Goal: Obtain resource: Obtain resource

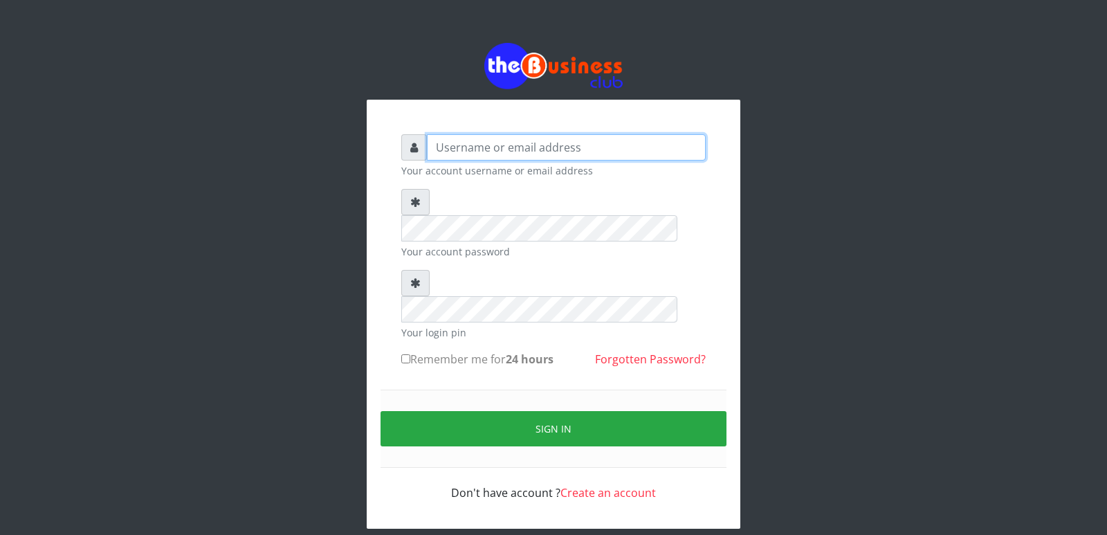
click at [555, 148] on input "text" at bounding box center [566, 147] width 279 height 26
type input "Innocent"
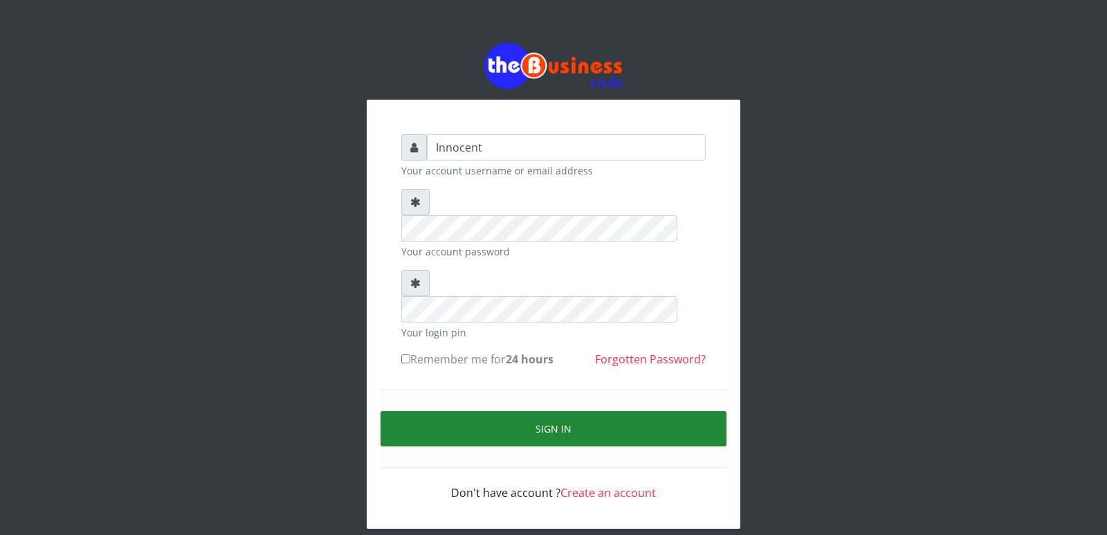
click at [543, 411] on button "Sign in" at bounding box center [553, 428] width 346 height 35
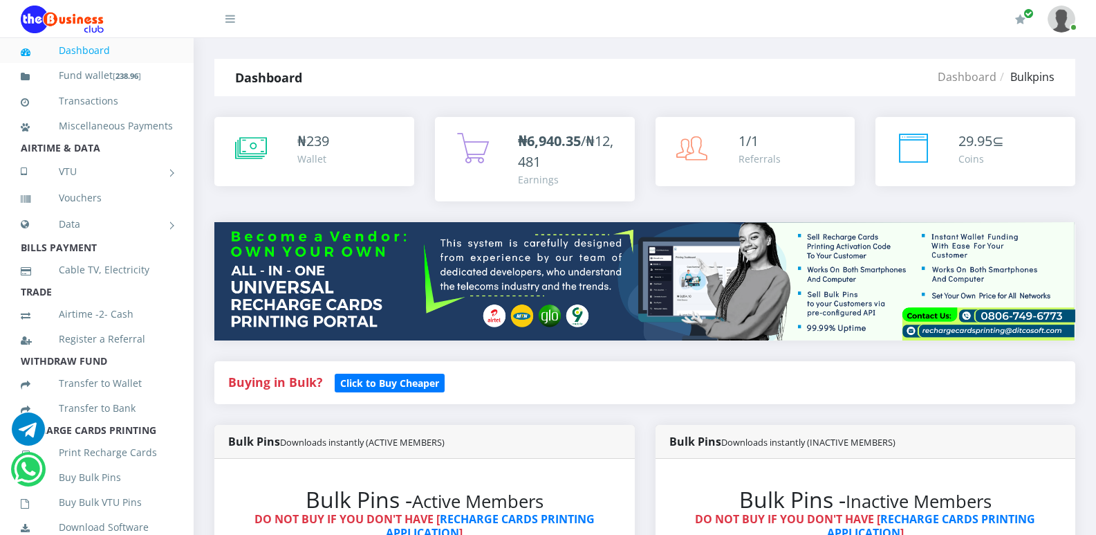
click at [823, 417] on div "Buying in Bulk?   Click to Buy Cheaper" at bounding box center [645, 393] width 882 height 64
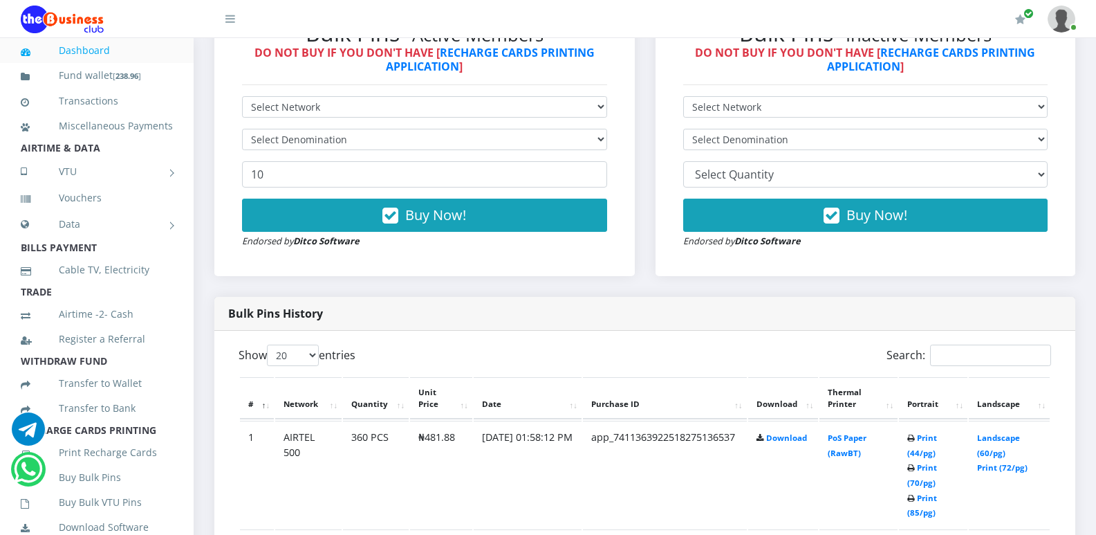
scroll to position [934, 0]
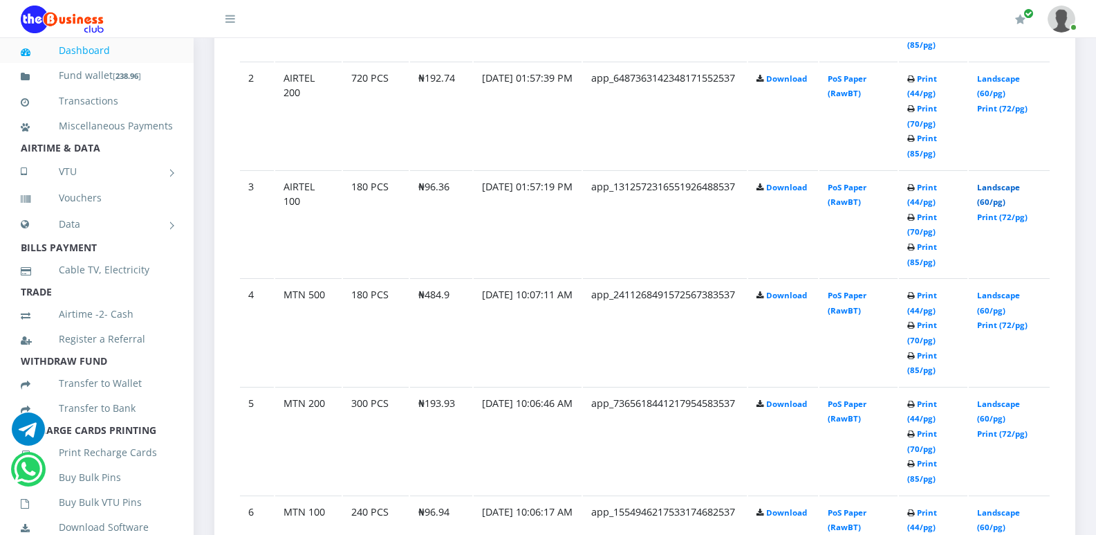
click at [1007, 189] on link "Landscape (60/pg)" at bounding box center [998, 195] width 43 height 26
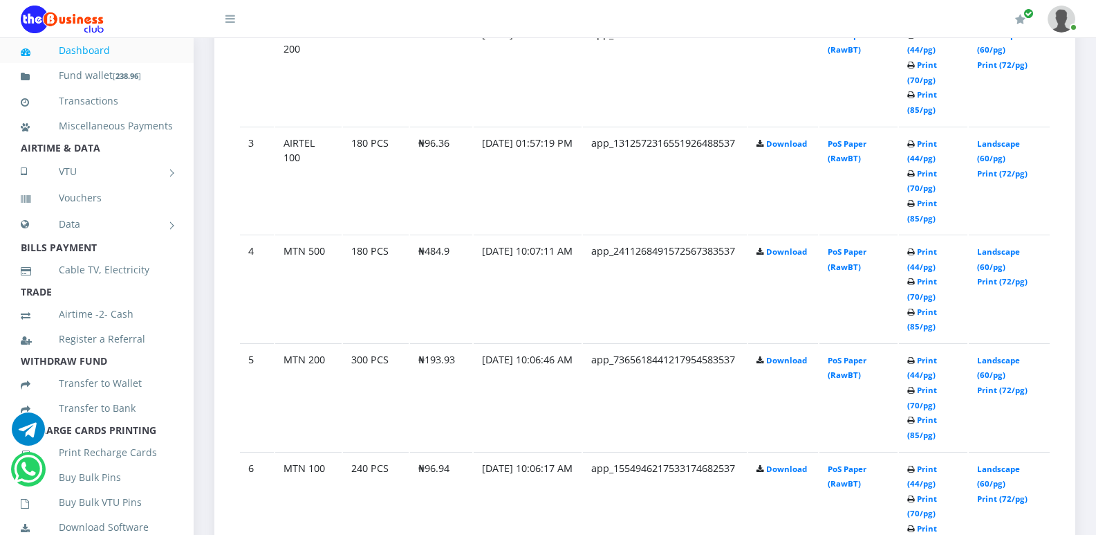
scroll to position [934, 0]
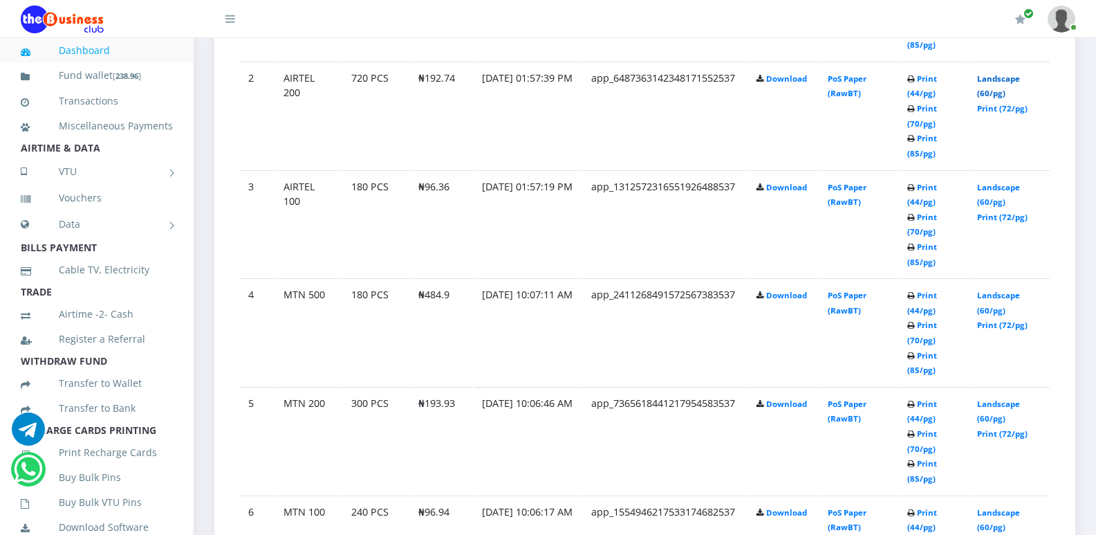
click at [1006, 80] on link "Landscape (60/pg)" at bounding box center [998, 86] width 43 height 26
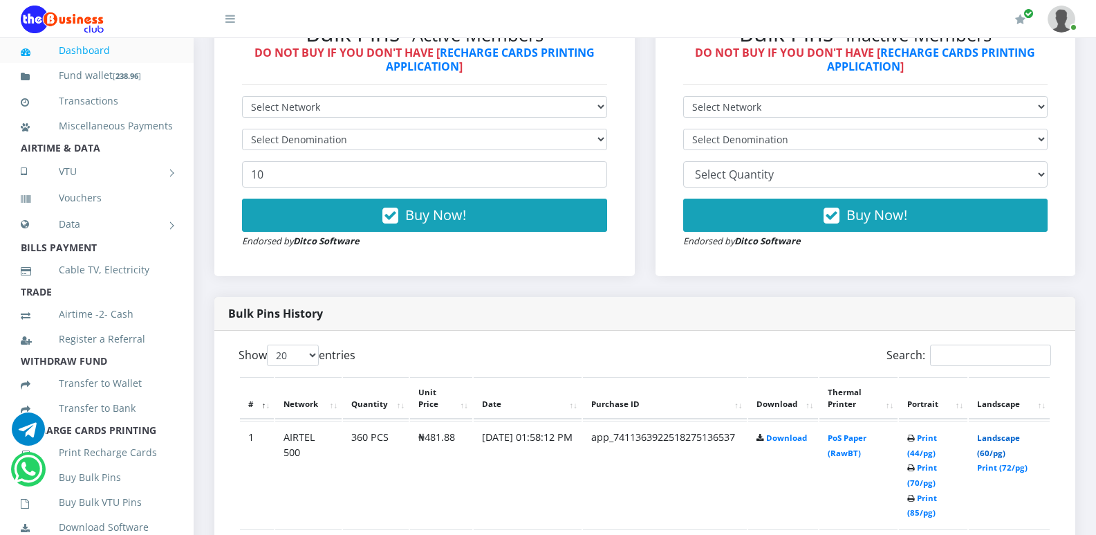
click at [1013, 438] on link "Landscape (60/pg)" at bounding box center [998, 445] width 43 height 26
